Goal: Check status: Check status

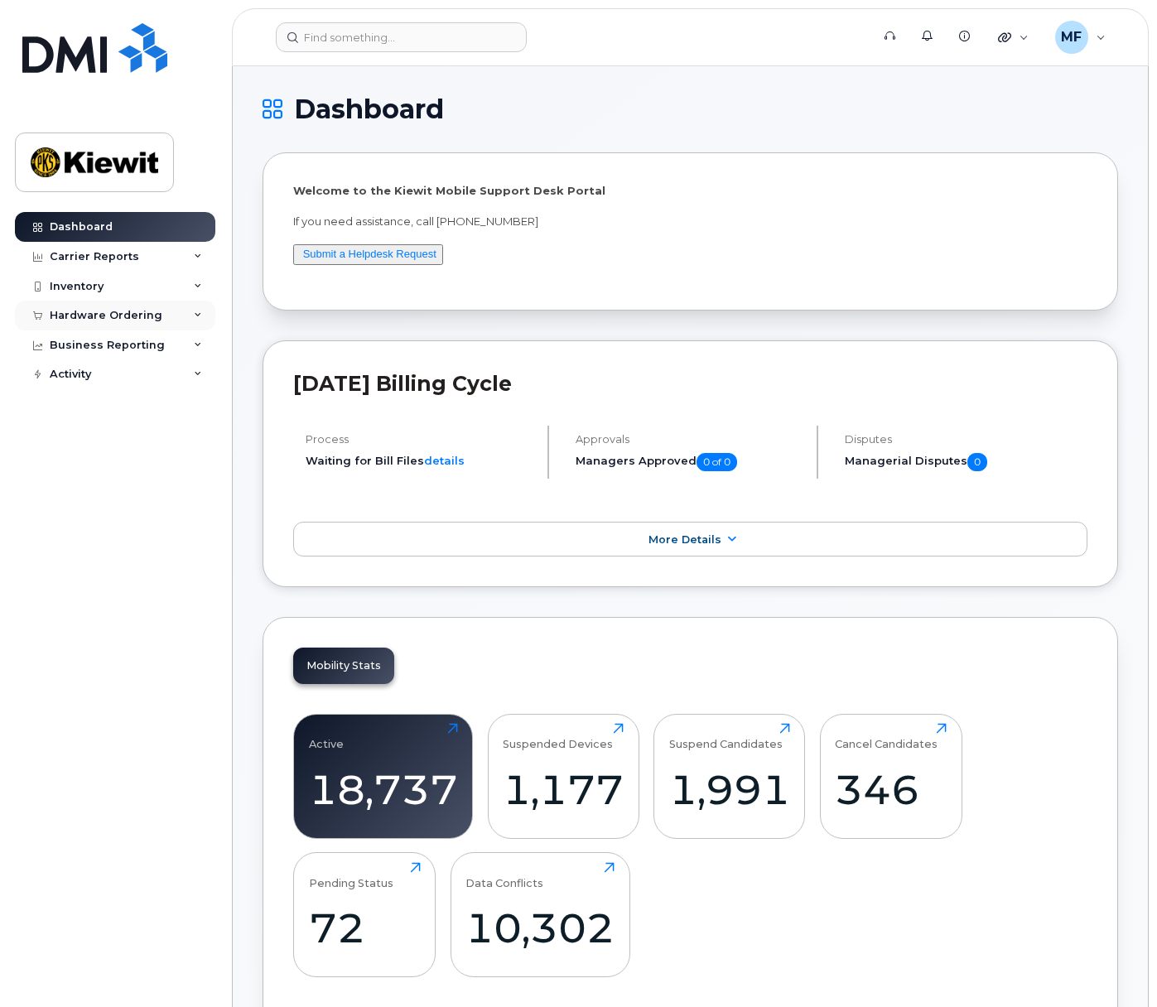
click at [138, 303] on div "Hardware Ordering" at bounding box center [115, 316] width 201 height 30
click at [84, 375] on div "Orders" at bounding box center [77, 377] width 41 height 15
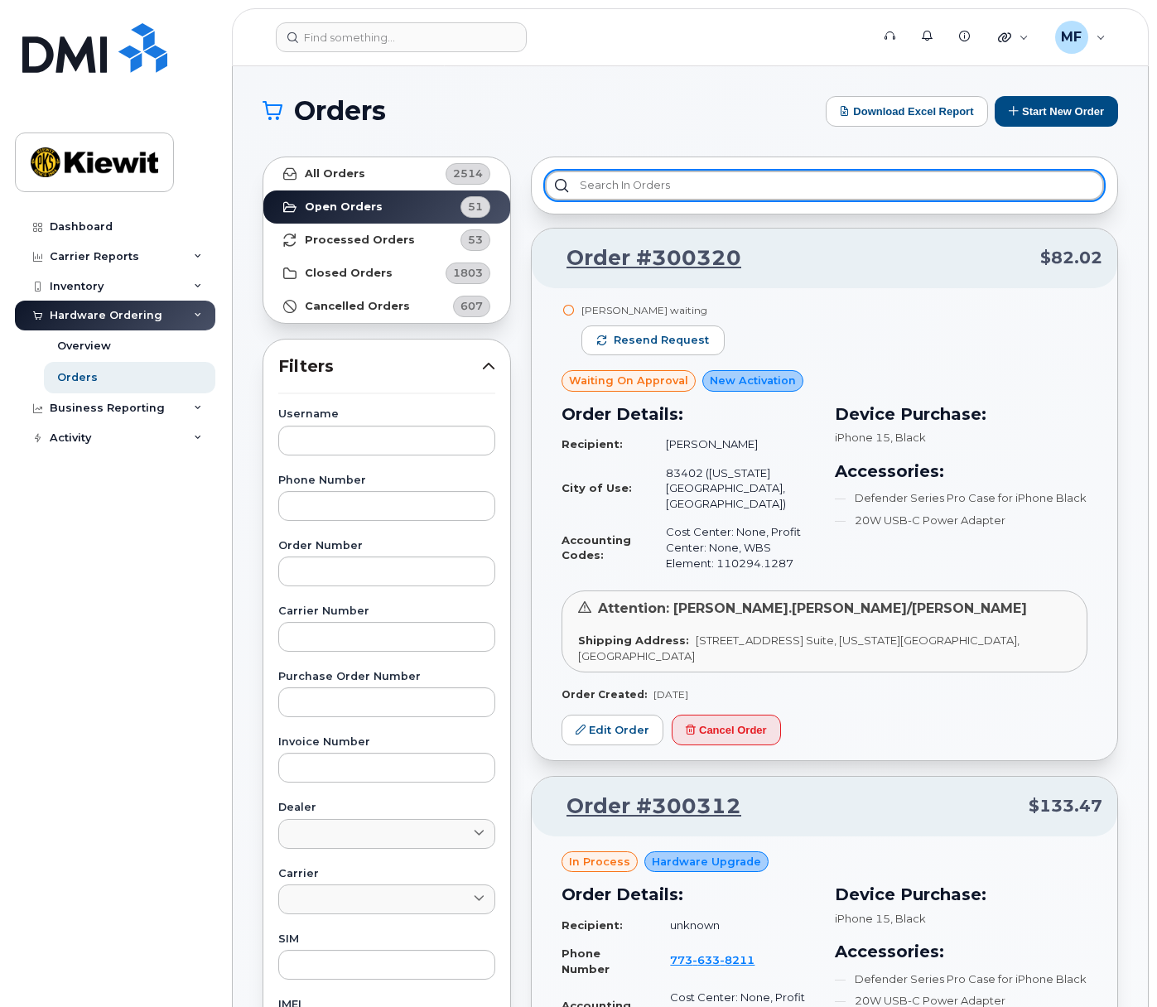
click at [611, 186] on input "text" at bounding box center [824, 186] width 559 height 30
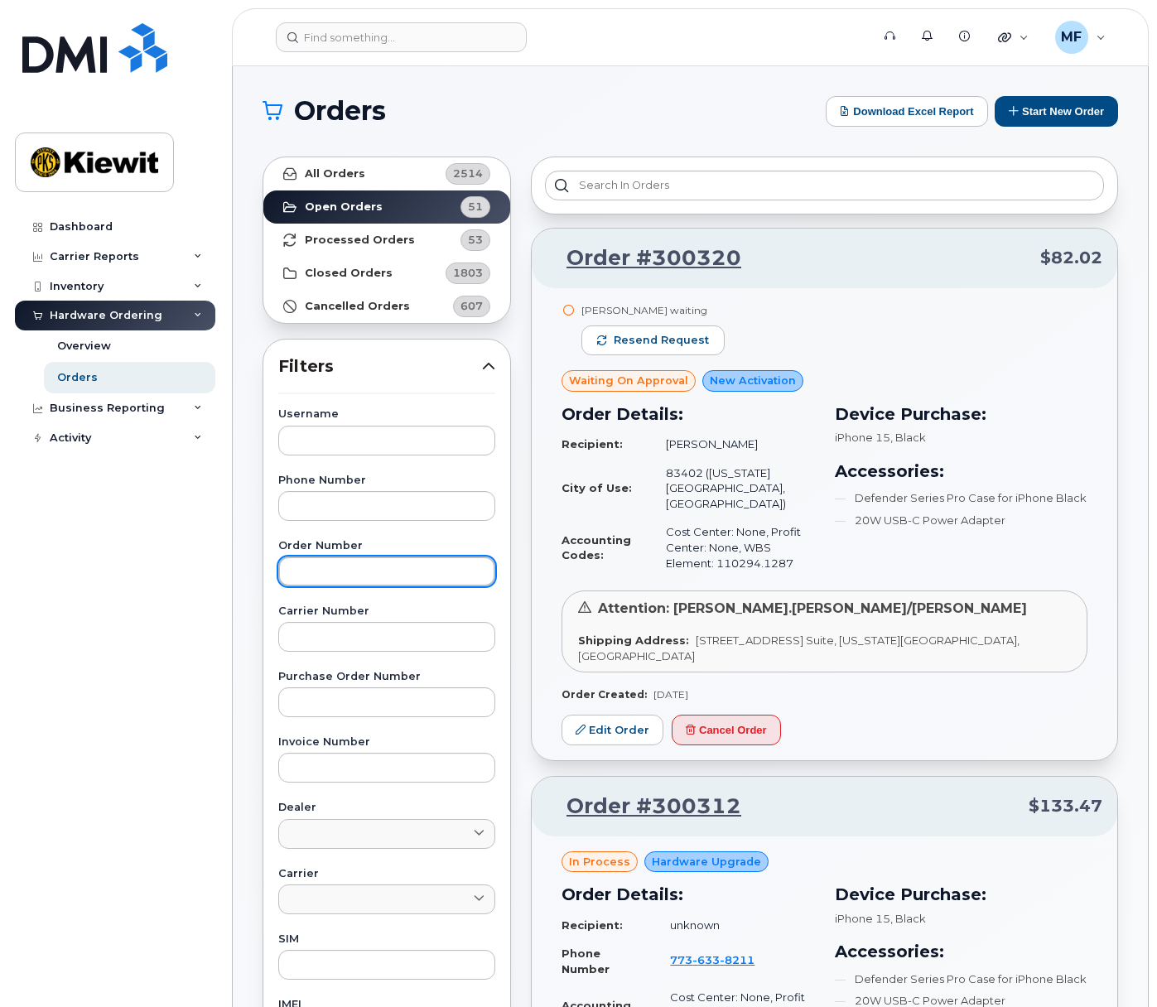
click at [335, 568] on input "text" at bounding box center [386, 572] width 217 height 30
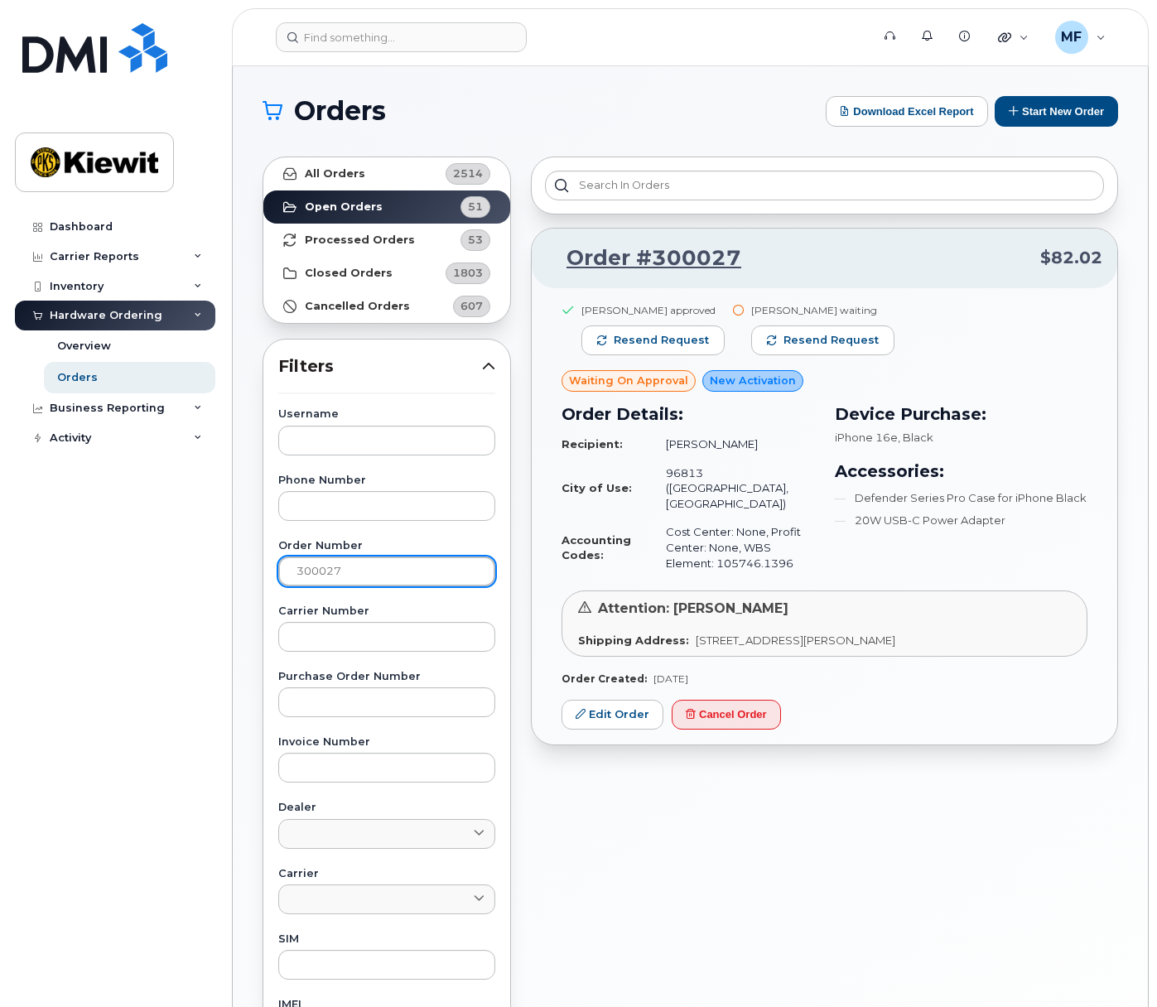
click at [336, 568] on input "300027" at bounding box center [386, 572] width 217 height 30
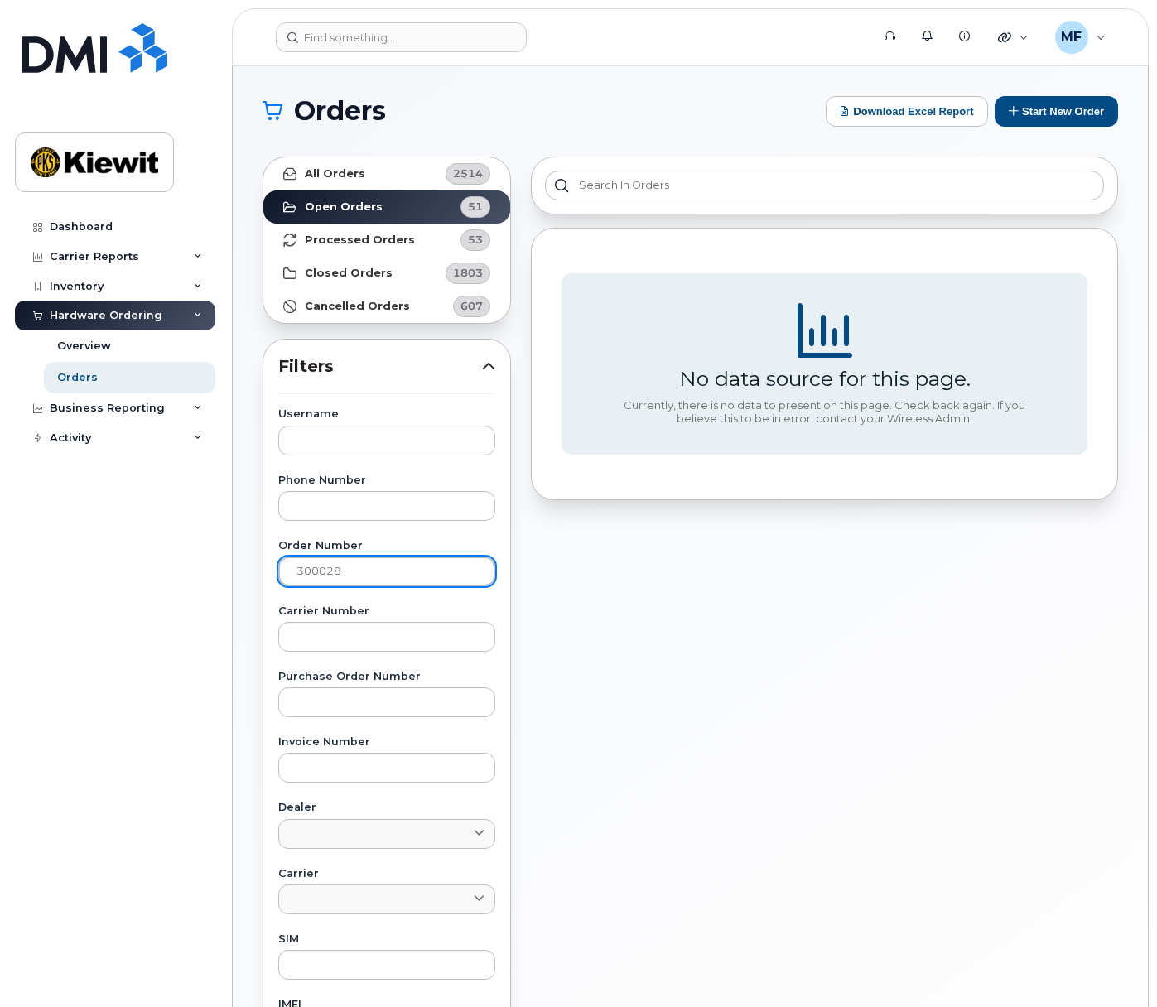
type input "300028"
click at [355, 570] on input "300028" at bounding box center [386, 572] width 217 height 30
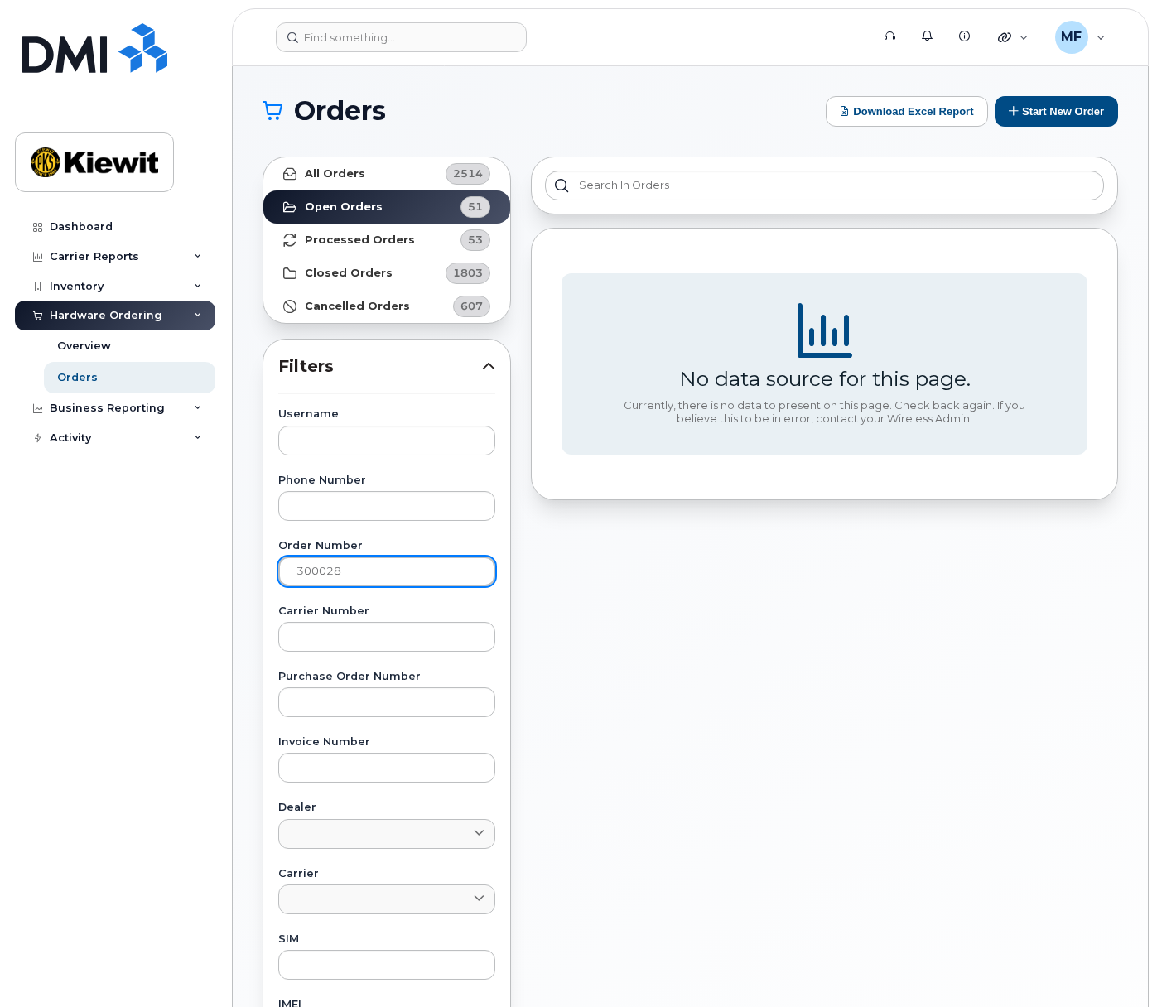
drag, startPoint x: 360, startPoint y: 572, endPoint x: 291, endPoint y: 573, distance: 69.6
click at [291, 573] on input "300028" at bounding box center [386, 572] width 217 height 30
click at [360, 569] on input "10-173353404168965" at bounding box center [386, 572] width 217 height 30
type input "10-173353404168965"
